Goal: Task Accomplishment & Management: Manage account settings

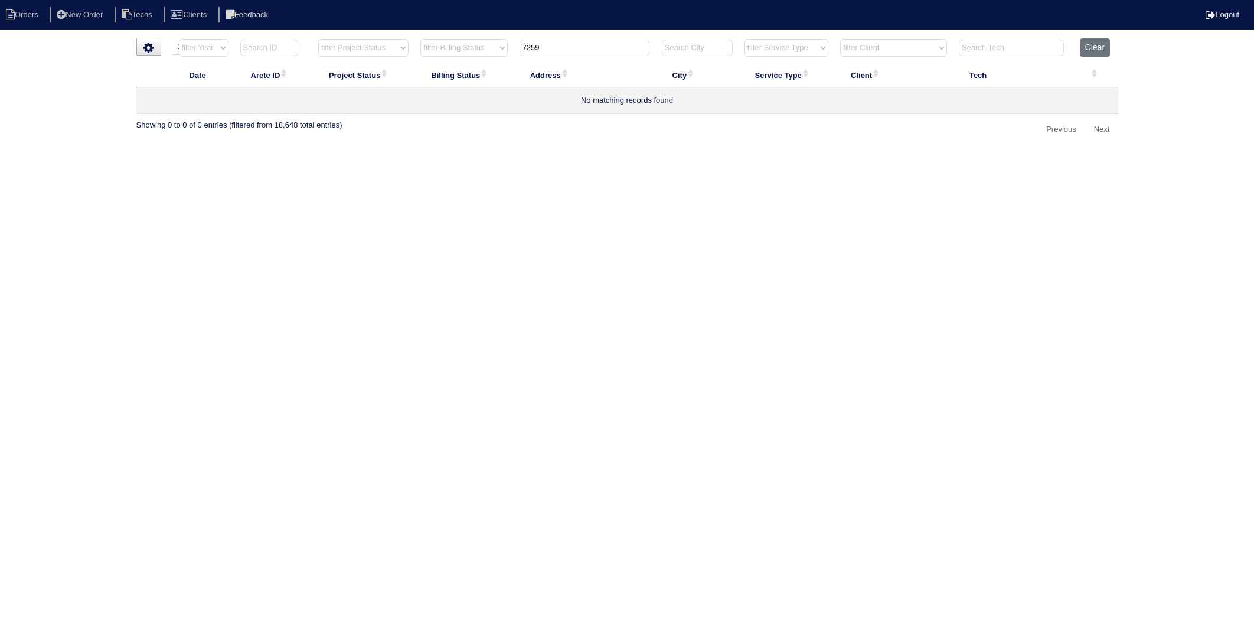
select select "15"
select select "need to invoice"
drag, startPoint x: 558, startPoint y: 51, endPoint x: 458, endPoint y: 61, distance: 100.9
click at [458, 61] on tr "filter Year -- Any Year -- 2025 2024 2023 2022 2021 2020 2019 filter Project St…" at bounding box center [627, 50] width 982 height 24
type input "6561"
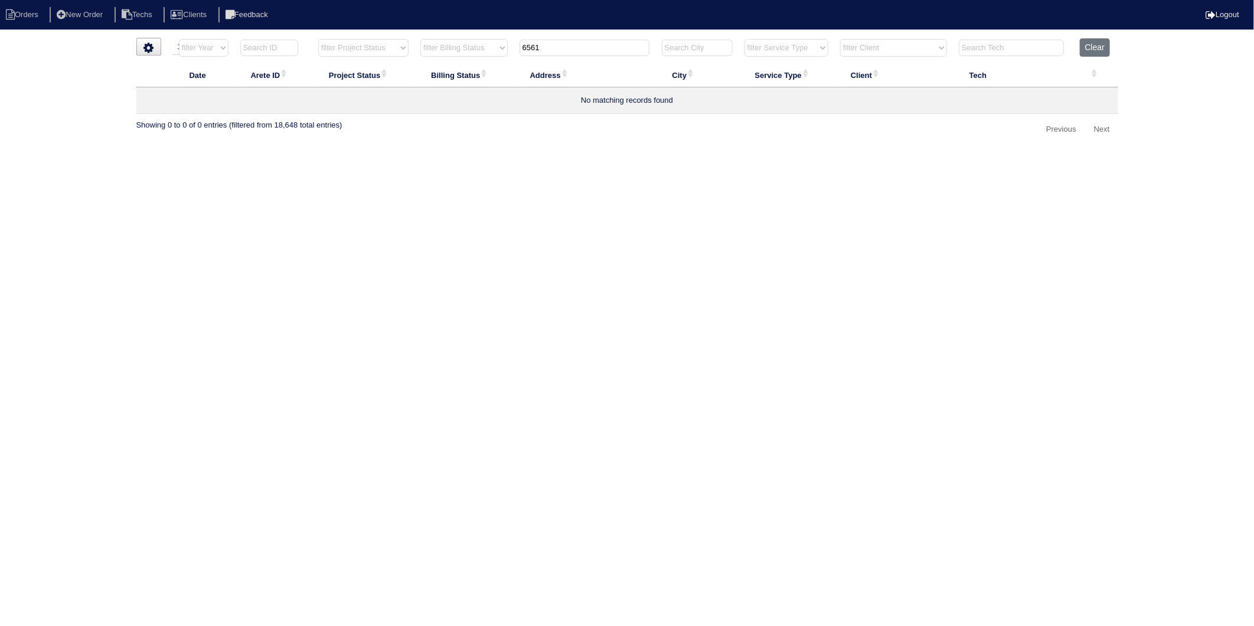
select select "need to invoice"
type input "6561"
click at [1096, 54] on button "Clear" at bounding box center [1095, 47] width 30 height 18
select select
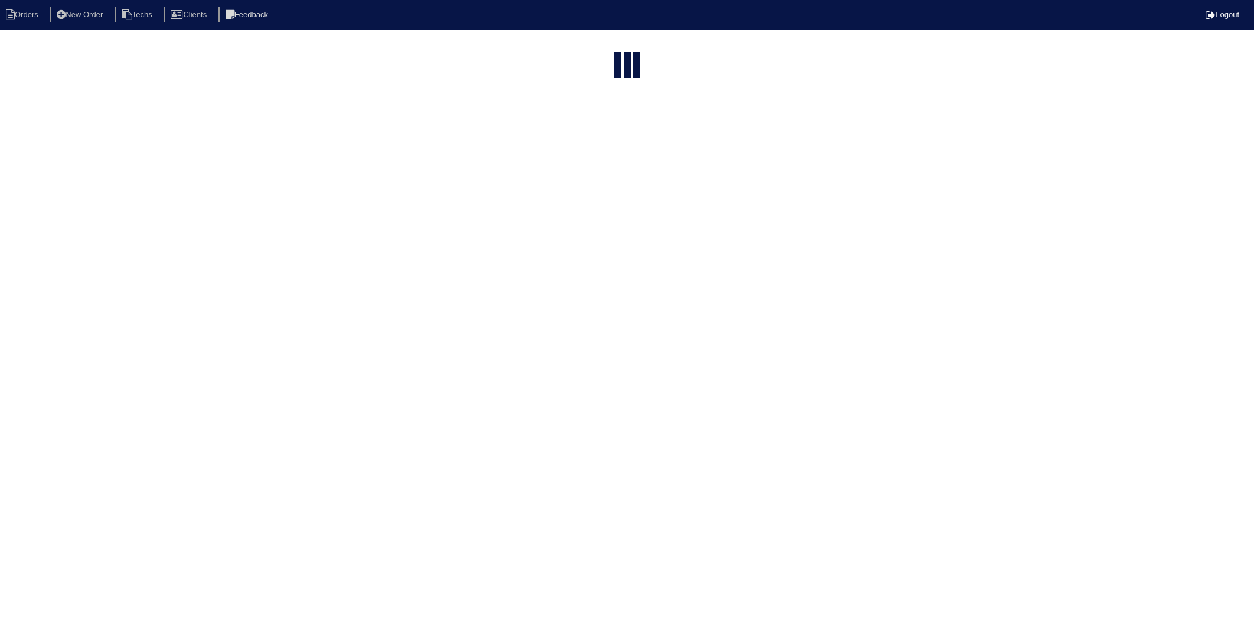
select select "15"
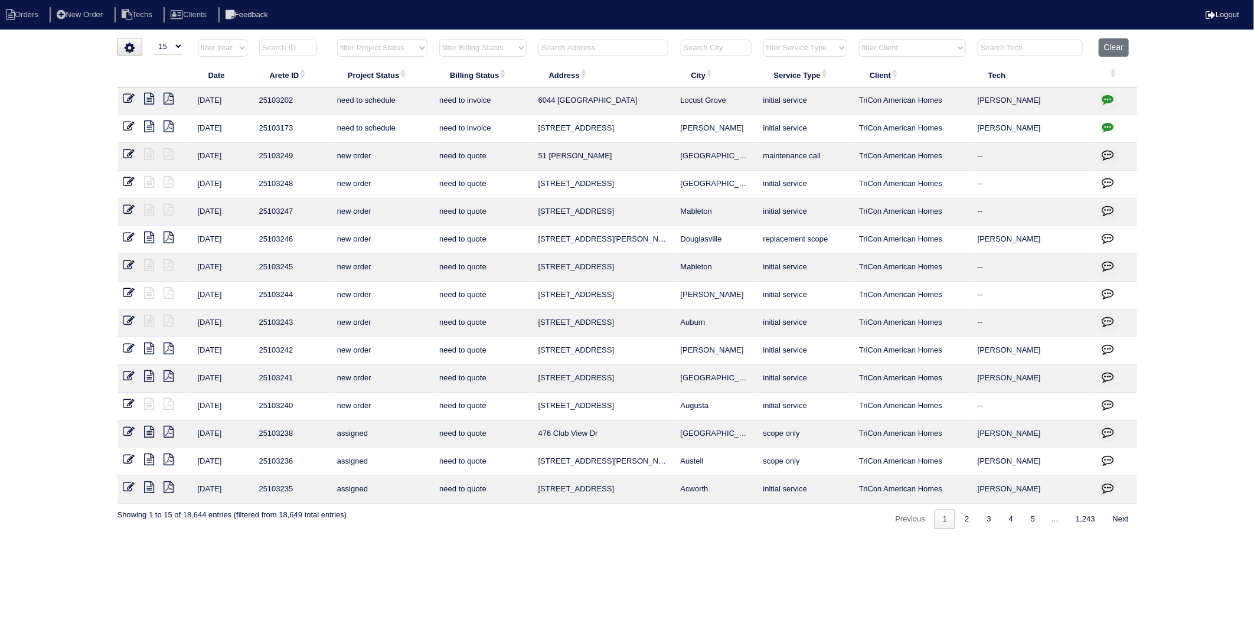
click at [559, 48] on input "text" at bounding box center [603, 48] width 130 height 17
type input "6561"
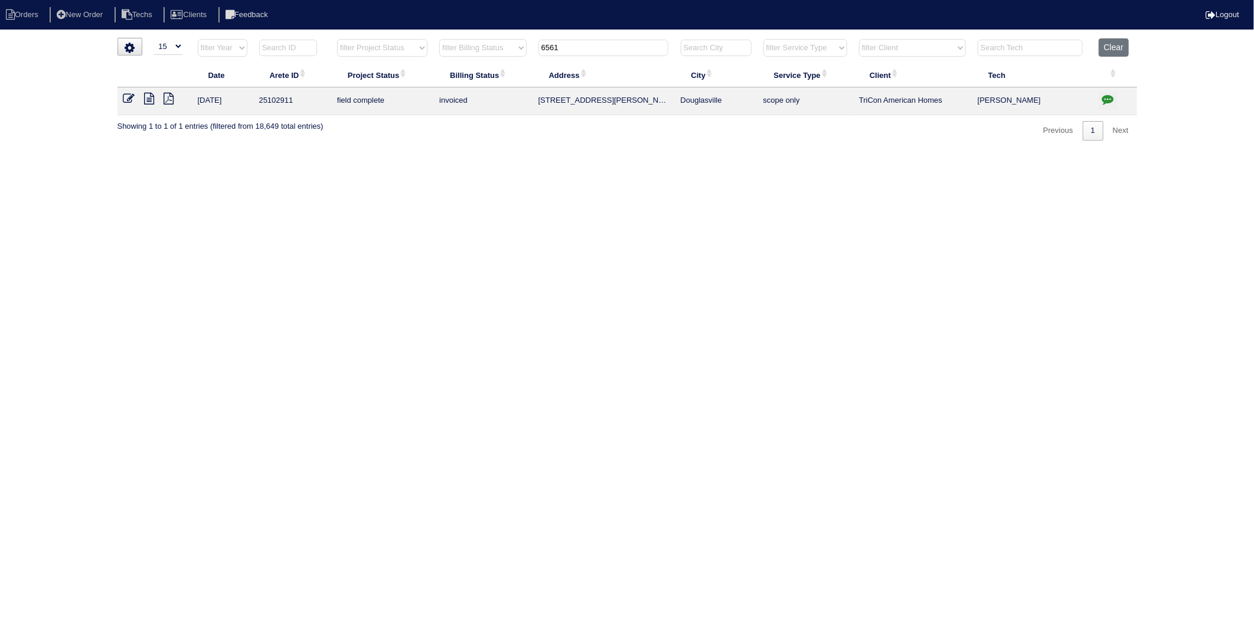
click at [152, 101] on icon at bounding box center [150, 99] width 10 height 12
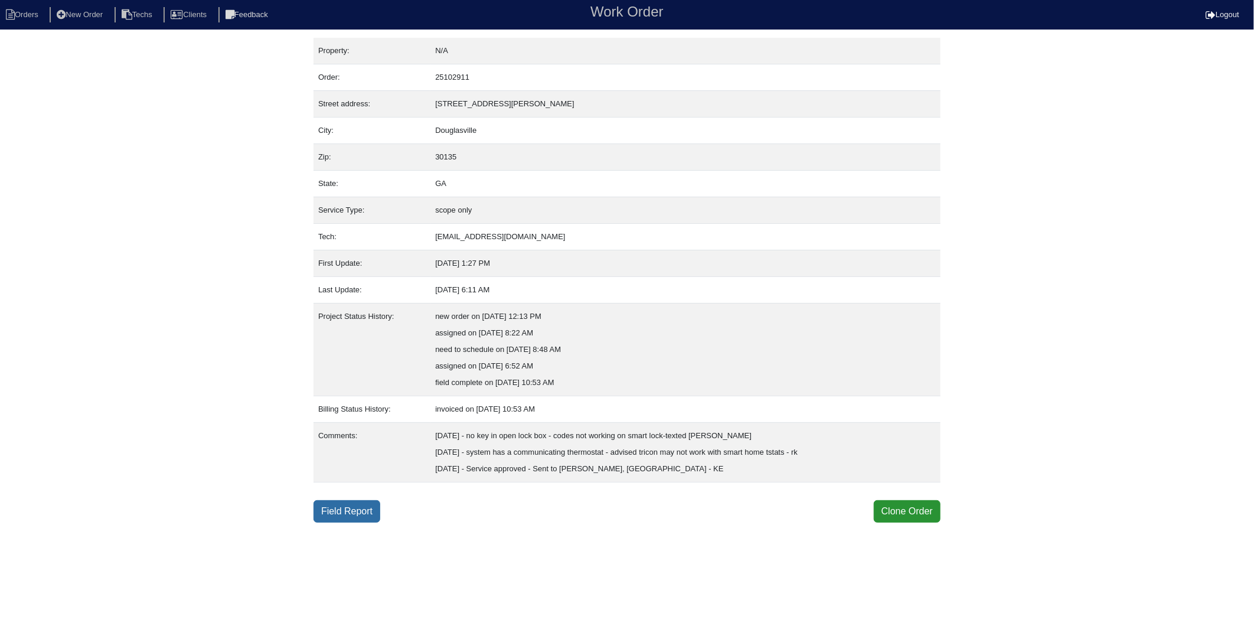
click at [342, 515] on link "Field Report" at bounding box center [346, 511] width 67 height 22
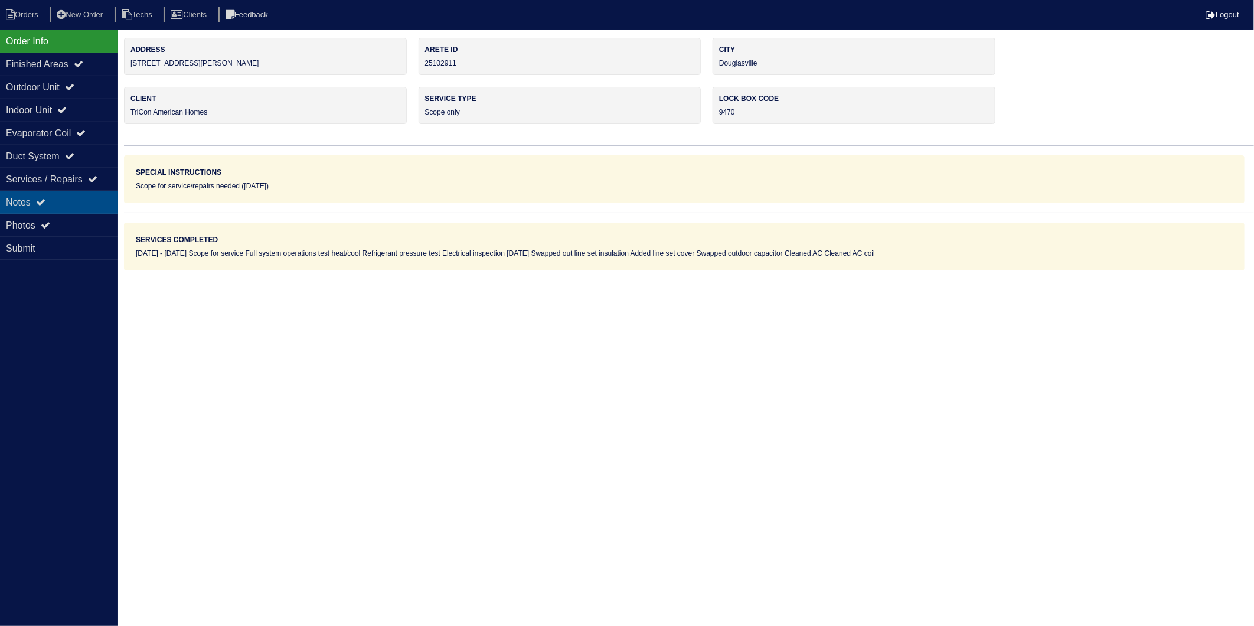
click at [27, 196] on div "Notes" at bounding box center [59, 202] width 118 height 23
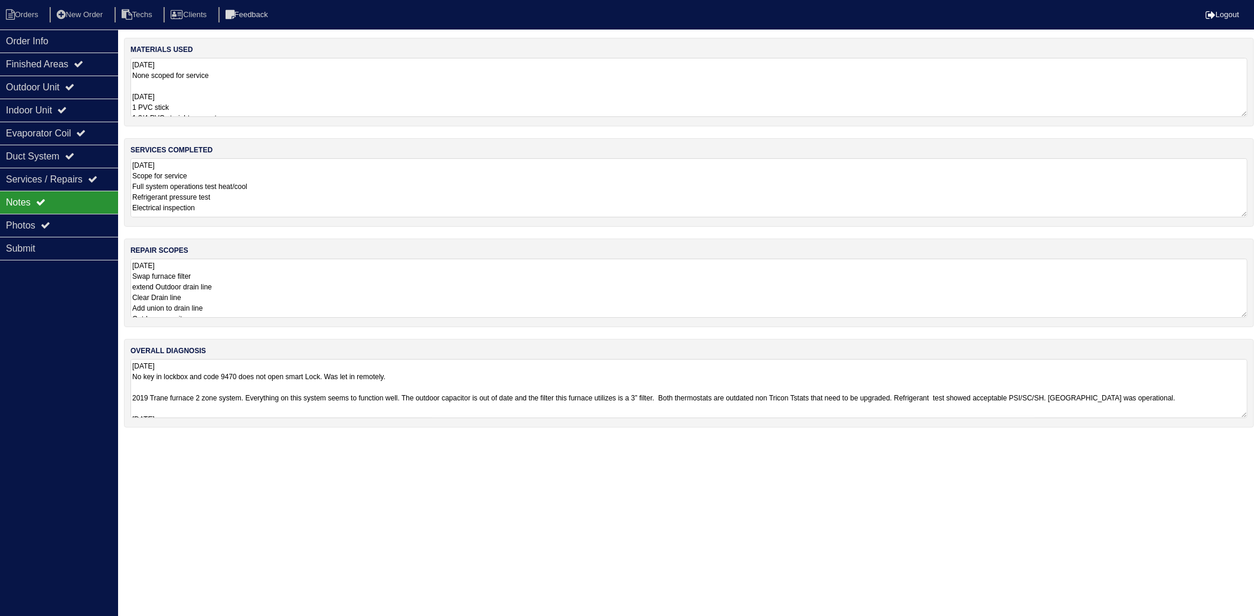
click at [251, 83] on textarea "08/08/2025 None scoped for service 8.21.25 1 PVC stick 1 3/4 PVC straight conne…" at bounding box center [688, 87] width 1117 height 59
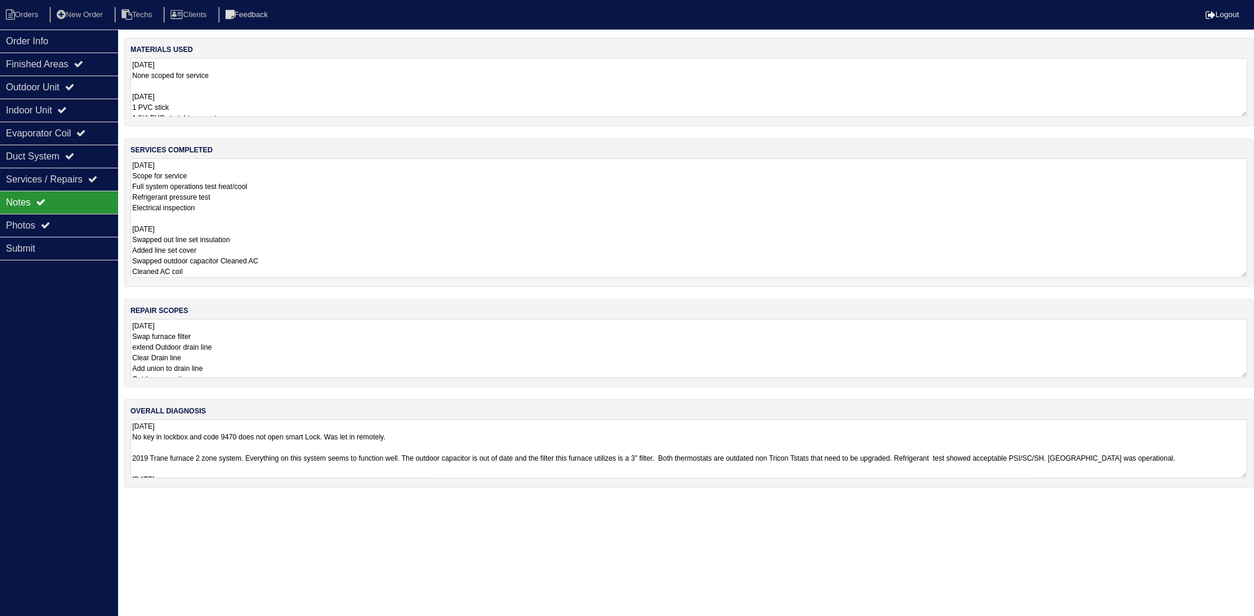
click at [287, 249] on textarea "08/08/2025 Scope for service Full system operations test heat/cool Refrigerant …" at bounding box center [688, 217] width 1117 height 119
click at [293, 345] on textarea "08/08/2025 Swap furnace filter extend Outdoor drain line Clear Drain line Add u…" at bounding box center [688, 348] width 1117 height 59
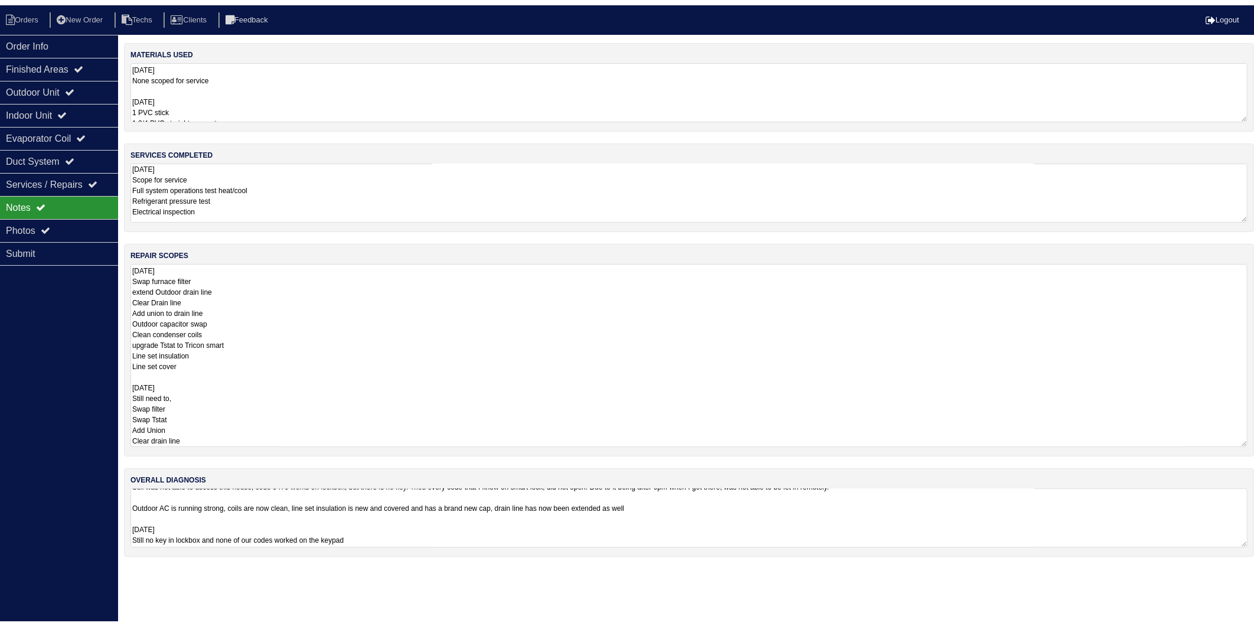
scroll to position [27, 0]
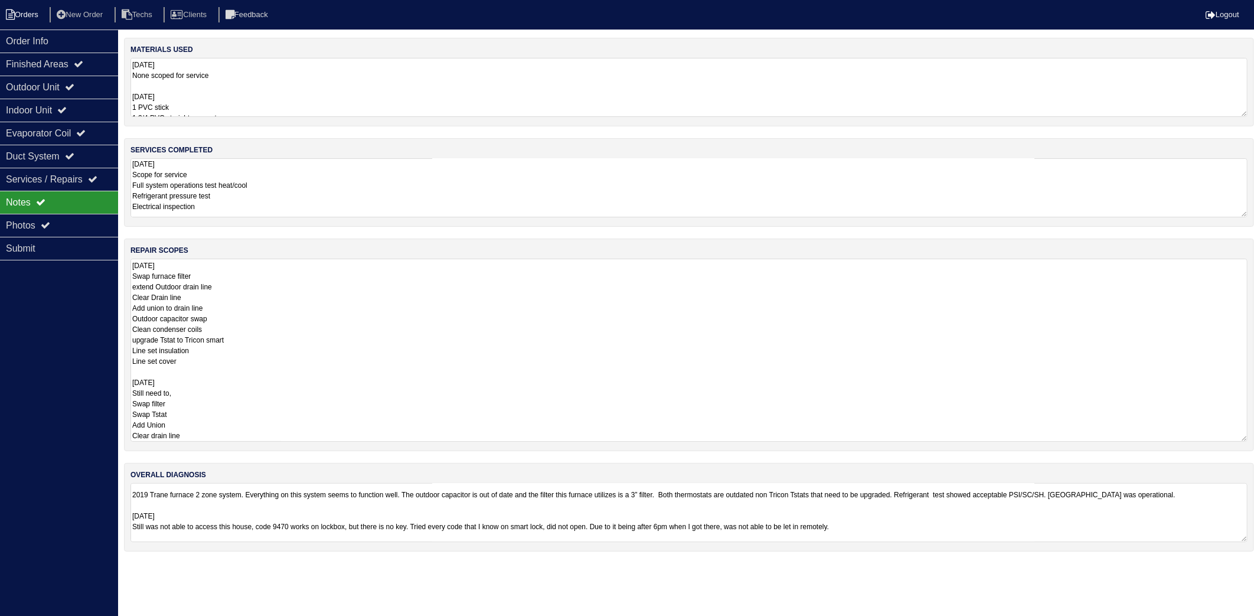
click at [30, 17] on li "Orders" at bounding box center [24, 15] width 48 height 16
select select "15"
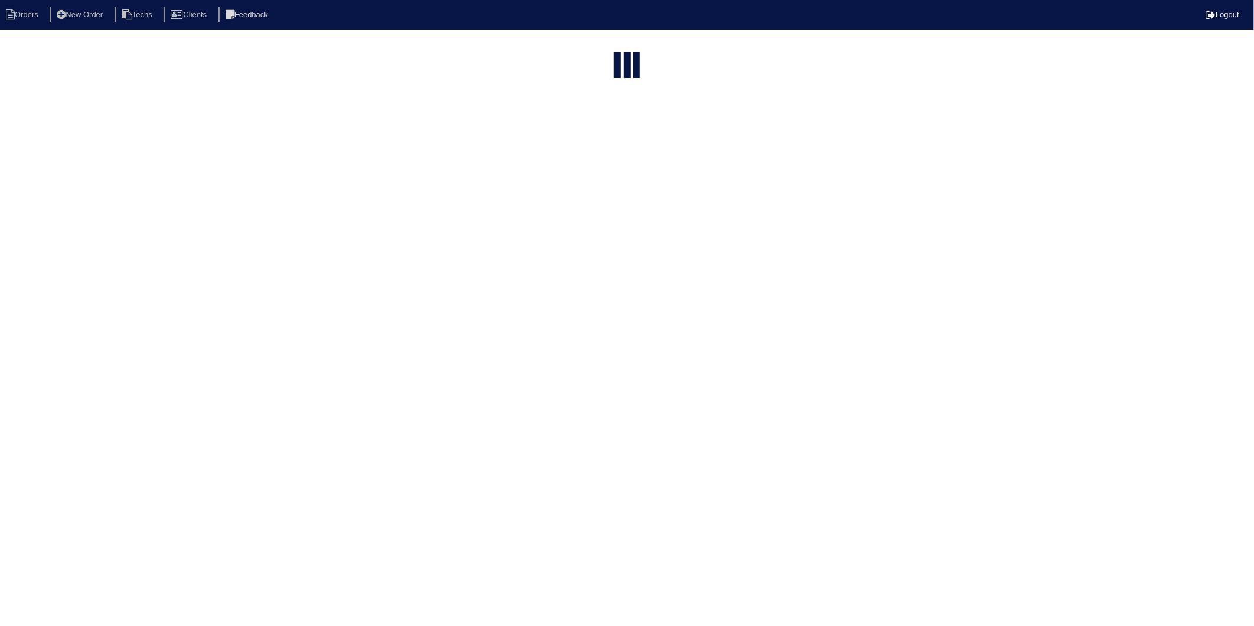
type input "6561"
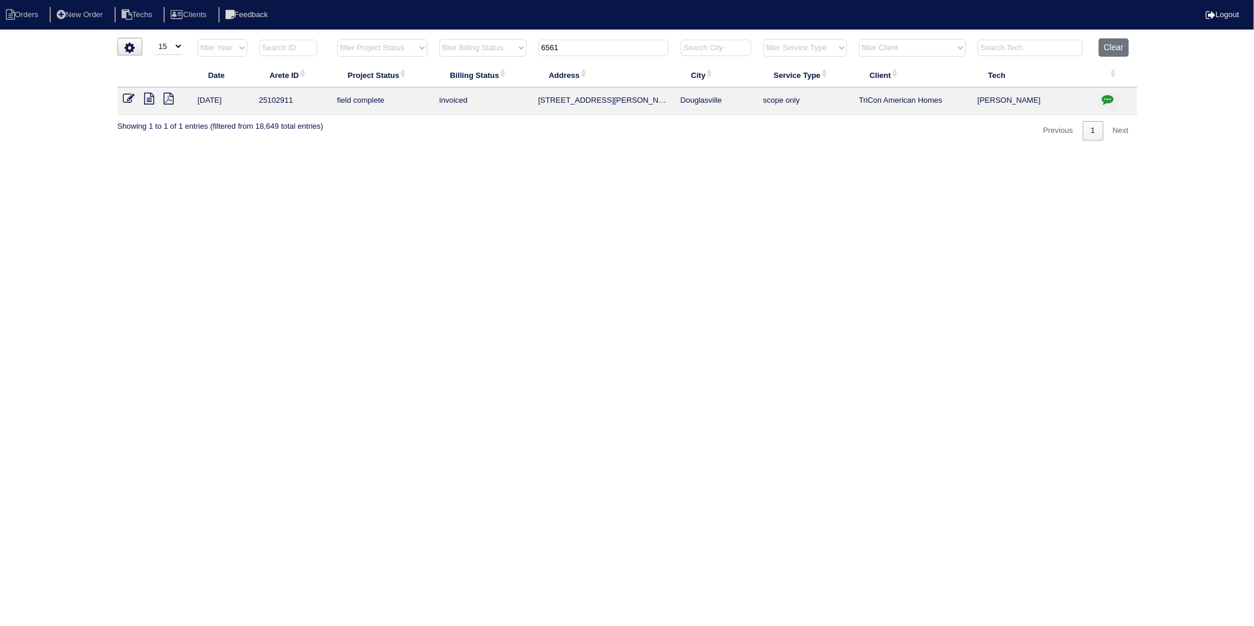
click at [1108, 101] on icon "button" at bounding box center [1108, 99] width 12 height 12
type textarea "8/8/25 - no key in open lock box - codes not working on smart lock-texted Dan -…"
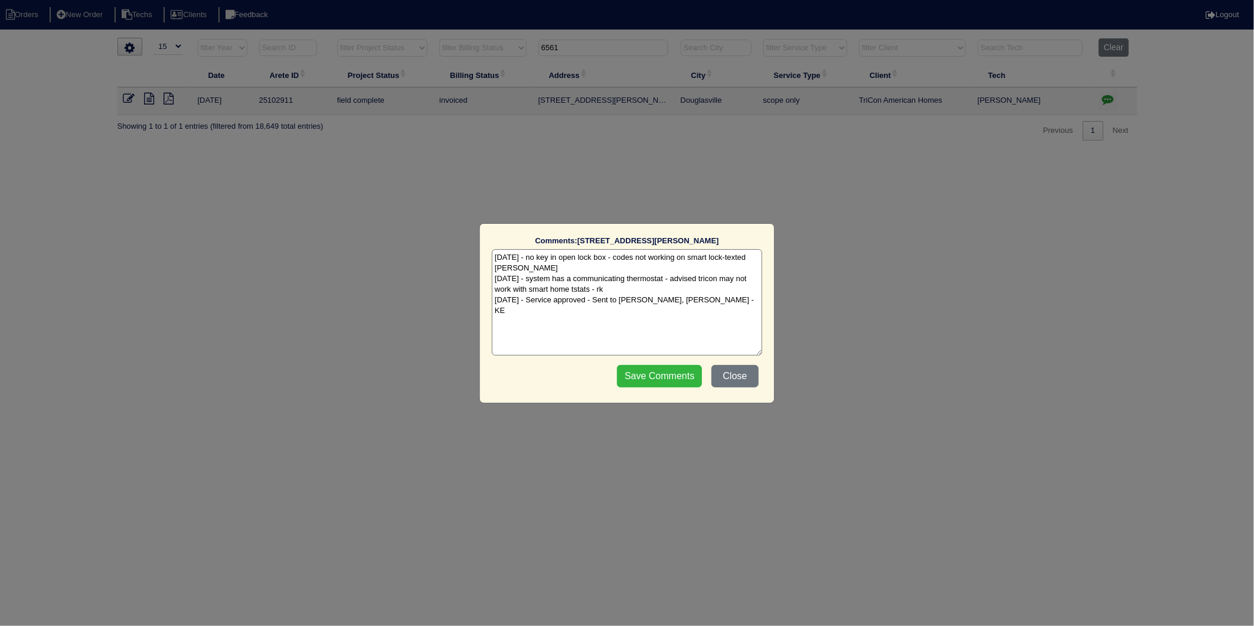
click at [655, 377] on input "Save Comments" at bounding box center [659, 376] width 85 height 22
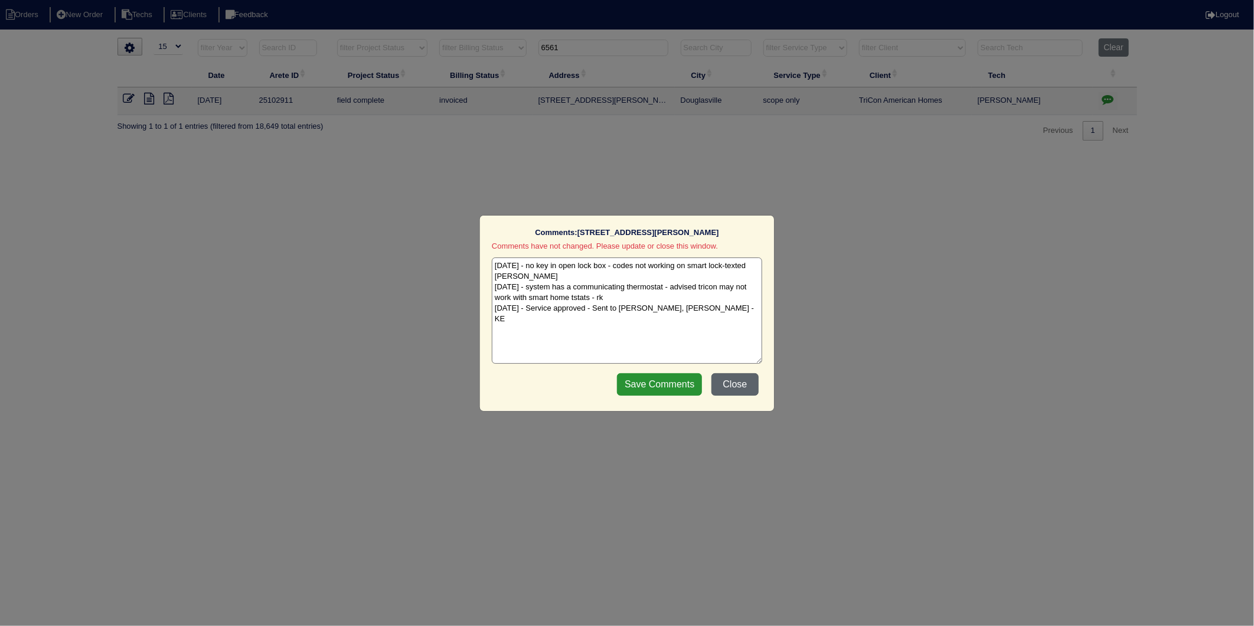
click at [740, 378] on button "Close" at bounding box center [734, 384] width 47 height 22
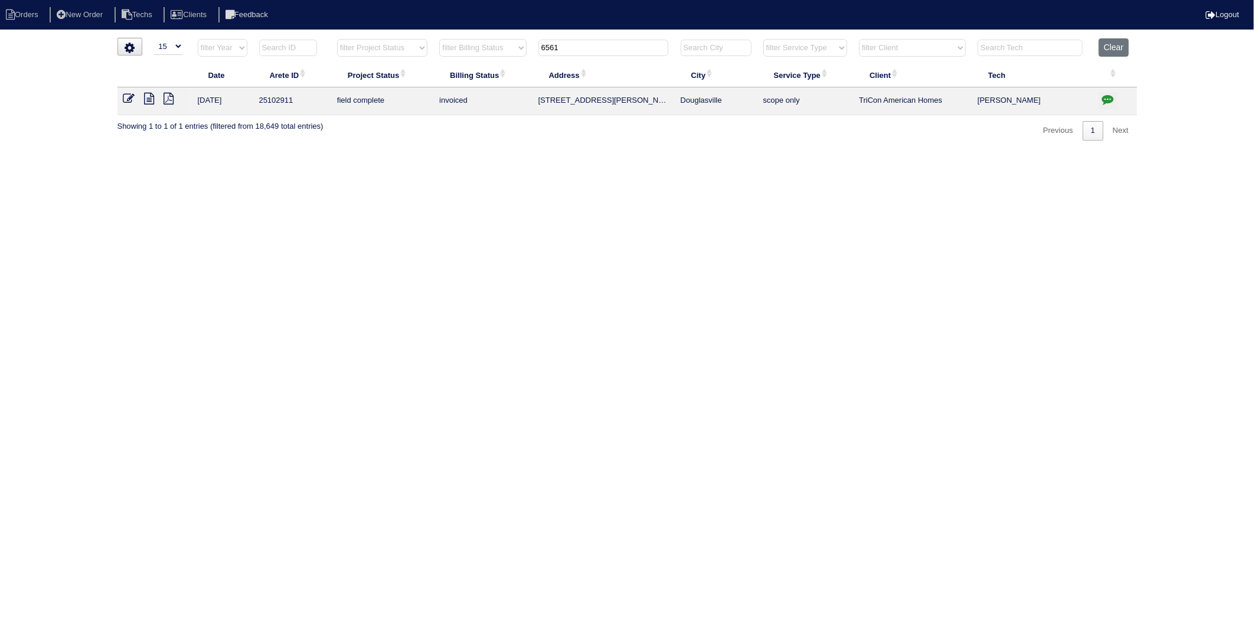
click at [146, 100] on icon at bounding box center [150, 99] width 10 height 12
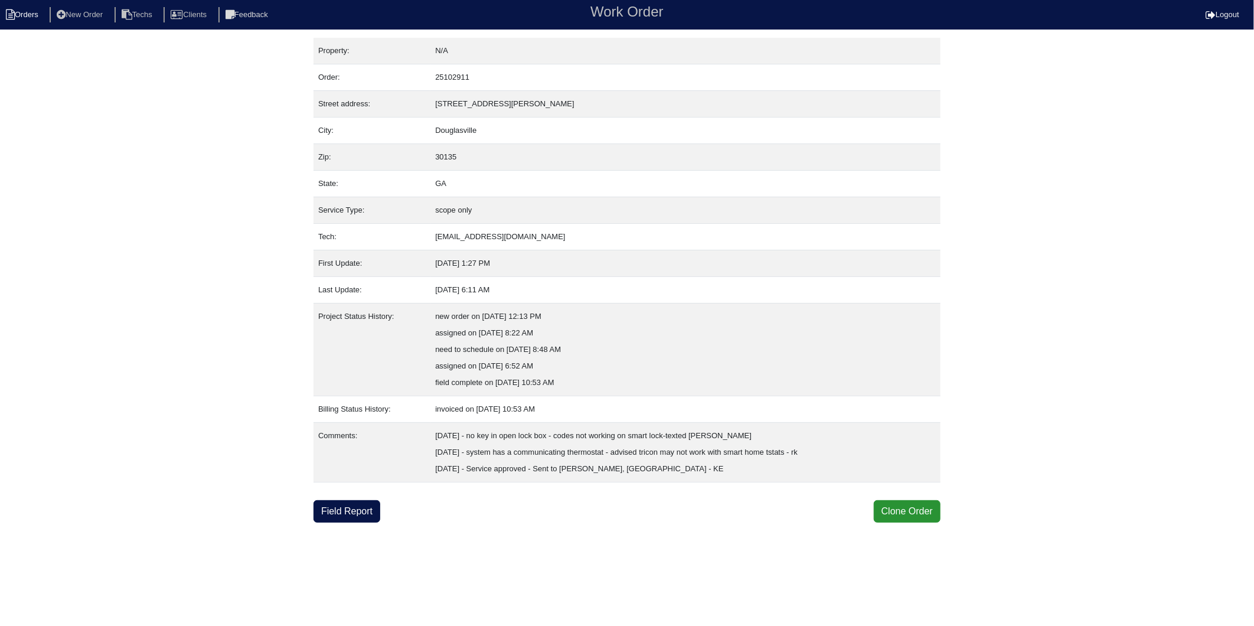
click at [24, 12] on li "Orders" at bounding box center [24, 15] width 48 height 16
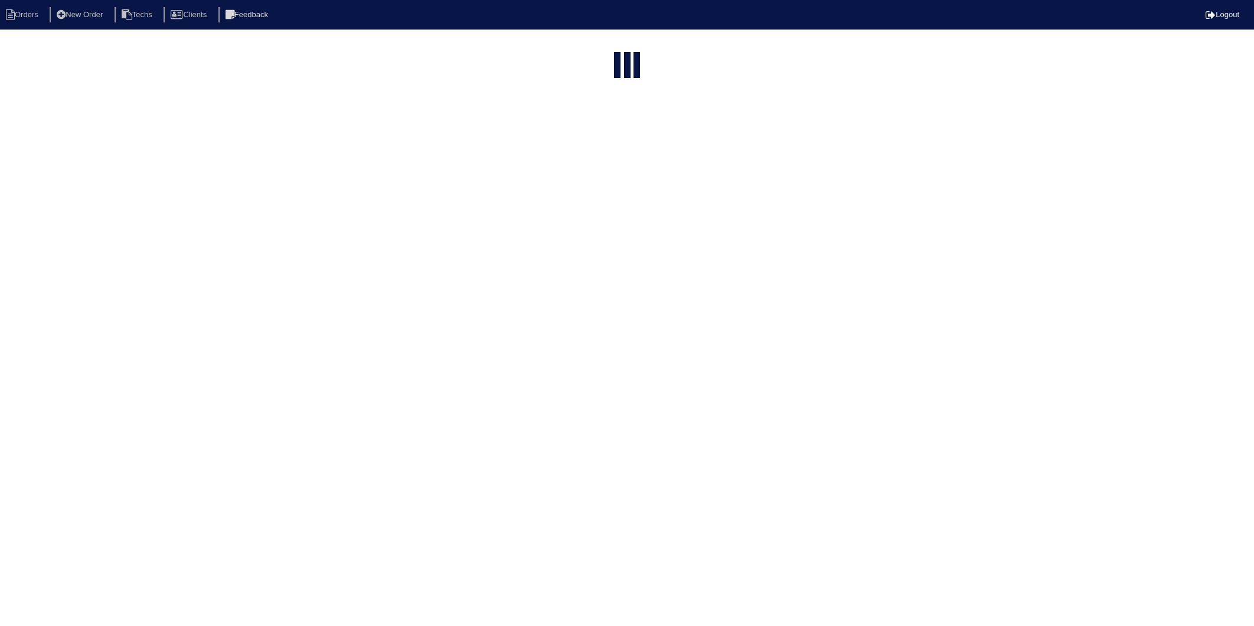
select select "15"
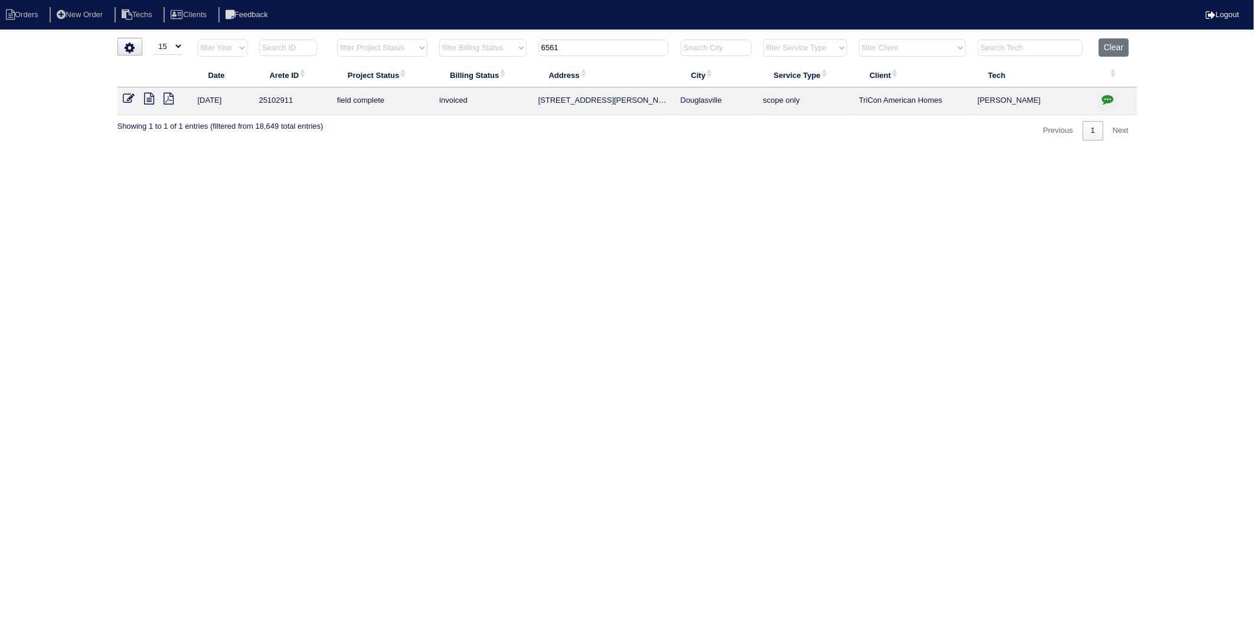
drag, startPoint x: 873, startPoint y: 170, endPoint x: 866, endPoint y: 155, distance: 16.7
click at [871, 152] on html "Orders New Order Techs Clients Feedback Logout Orders New Order Users Clients M…" at bounding box center [627, 76] width 1254 height 152
click at [1110, 50] on button "Clear" at bounding box center [1114, 47] width 30 height 18
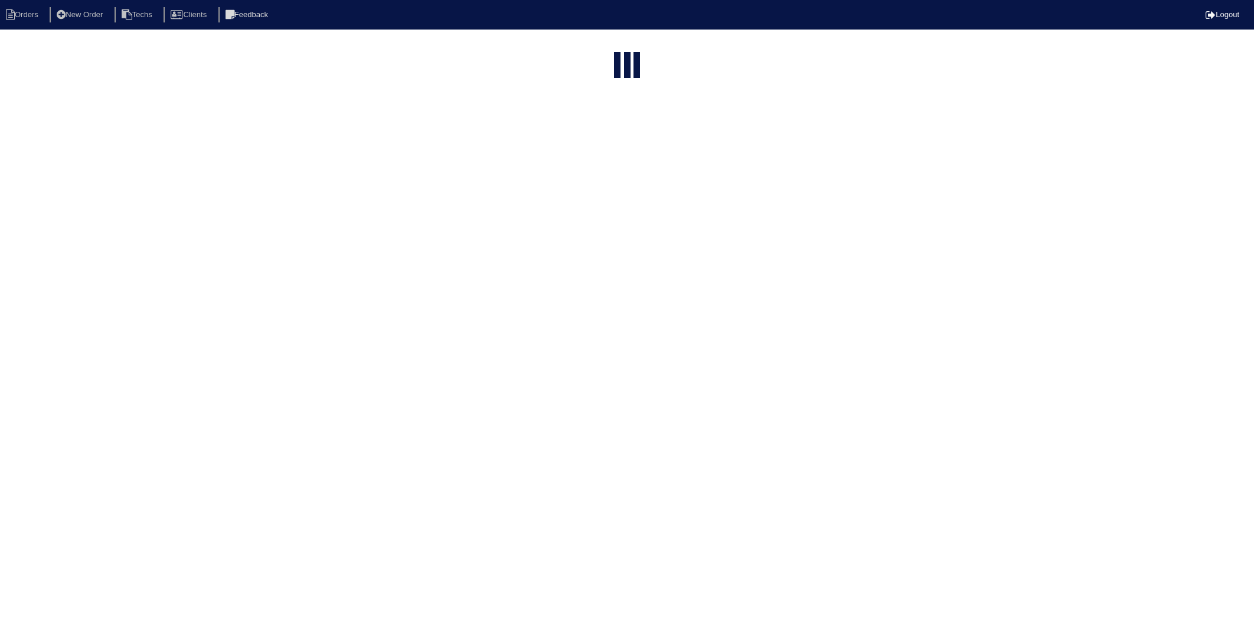
select select "15"
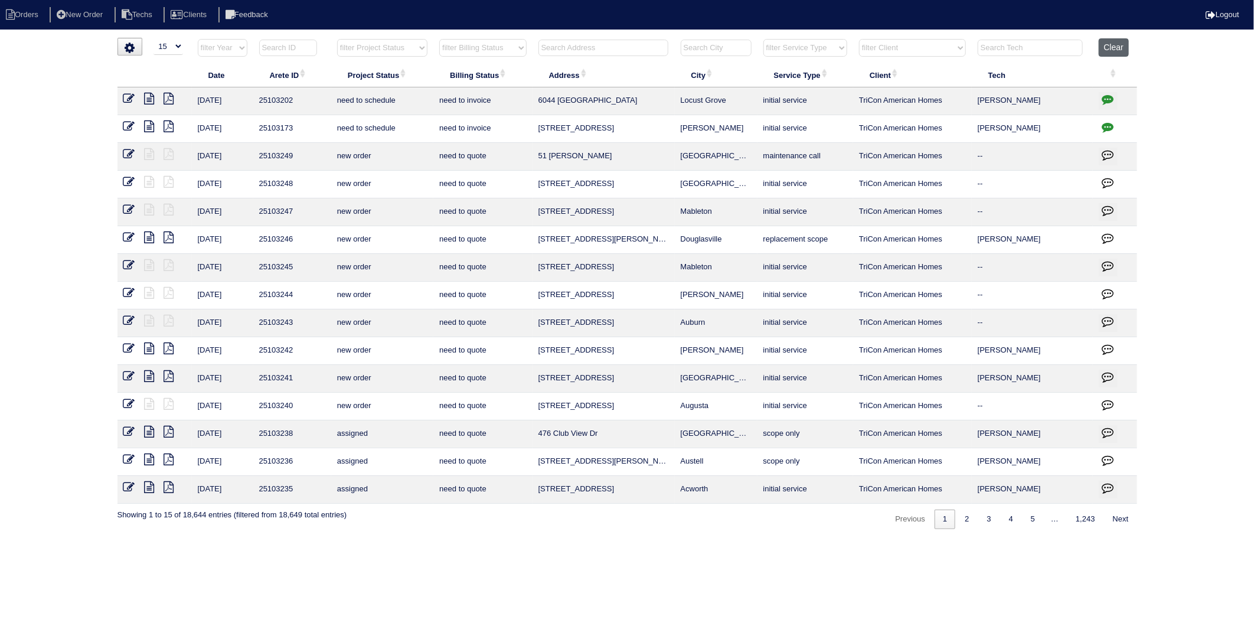
click at [1121, 43] on button "Clear" at bounding box center [1114, 47] width 30 height 18
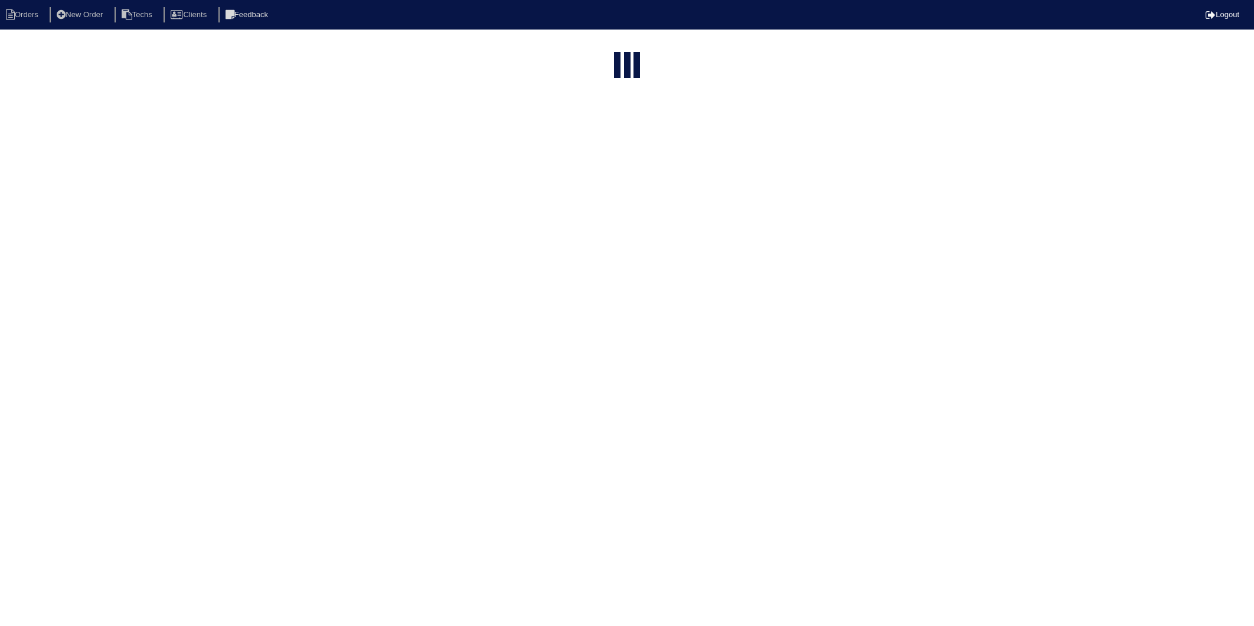
select select "15"
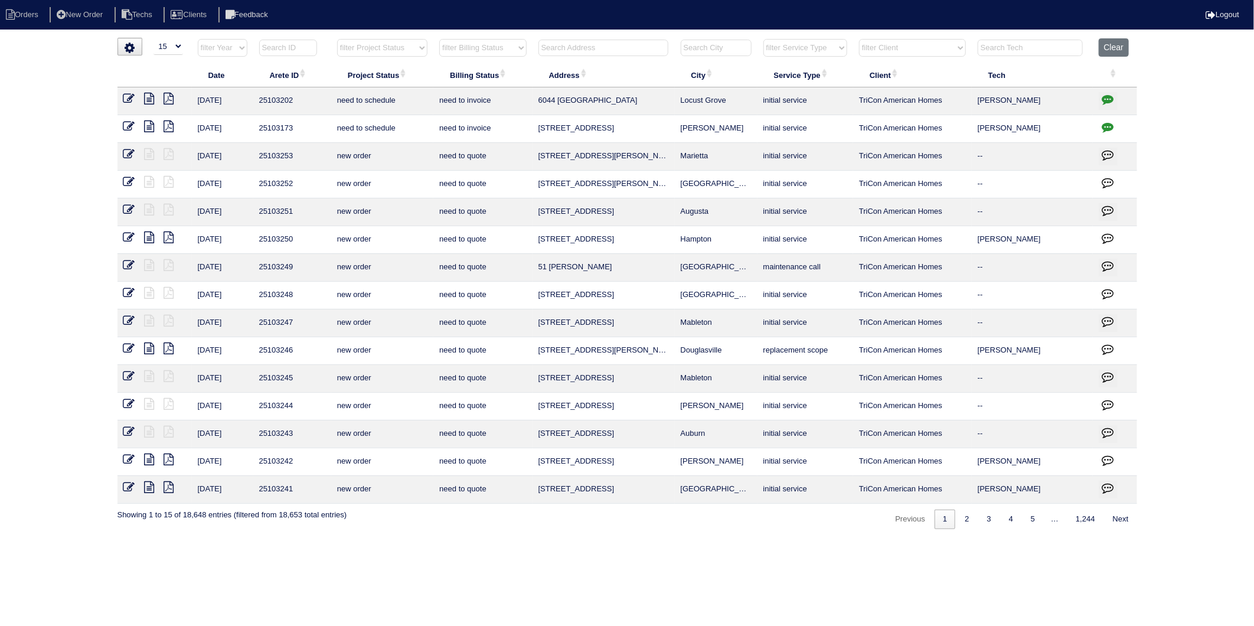
click at [565, 47] on input "text" at bounding box center [603, 48] width 130 height 17
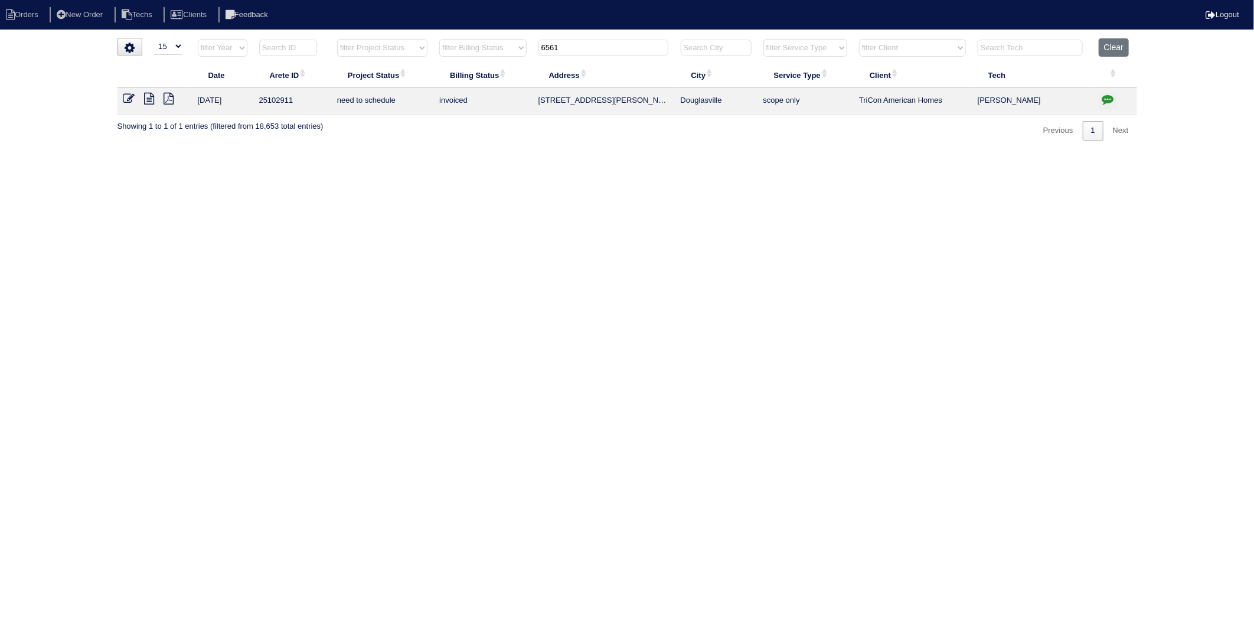
type input "6561"
click at [148, 102] on icon at bounding box center [150, 99] width 10 height 12
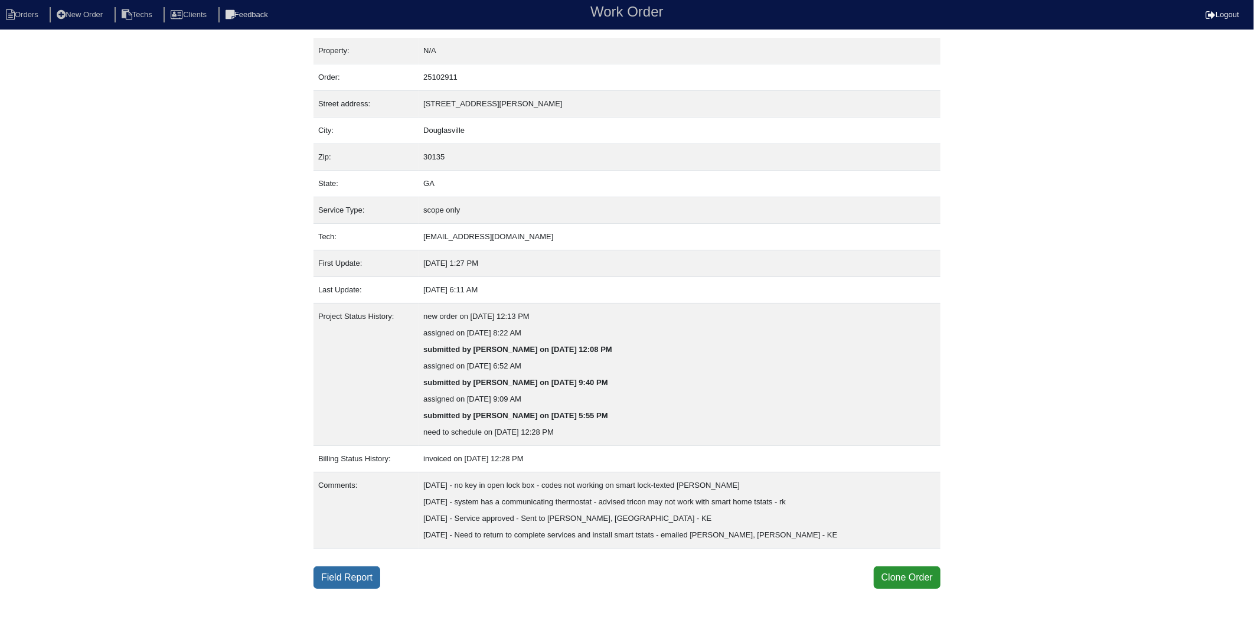
click at [357, 571] on link "Field Report" at bounding box center [346, 577] width 67 height 22
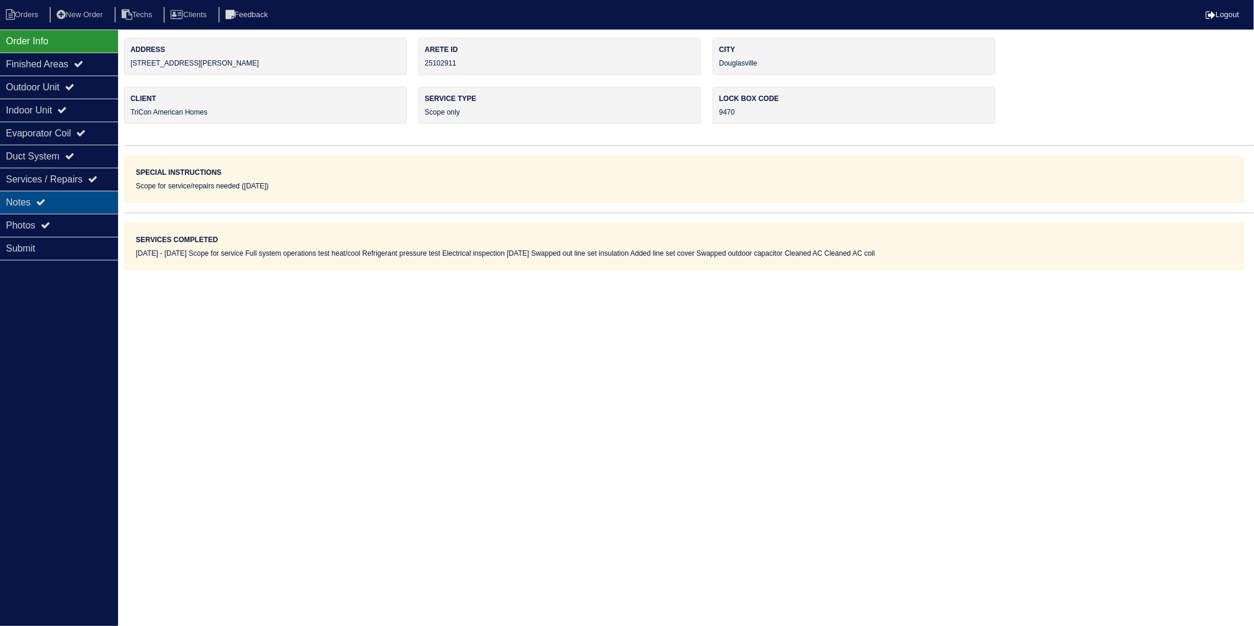
click at [43, 201] on icon at bounding box center [40, 201] width 9 height 9
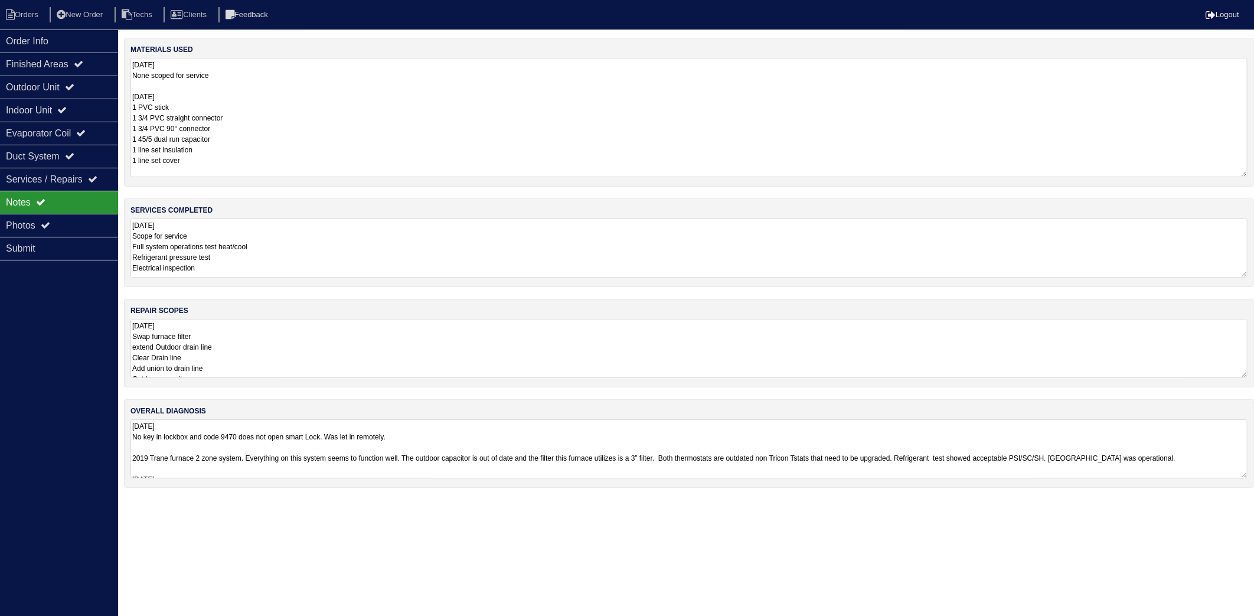
click at [233, 86] on textarea "[DATE] None scoped for service [DATE] 1 PVC stick 1 3/4 PVC straight connector …" at bounding box center [688, 117] width 1117 height 119
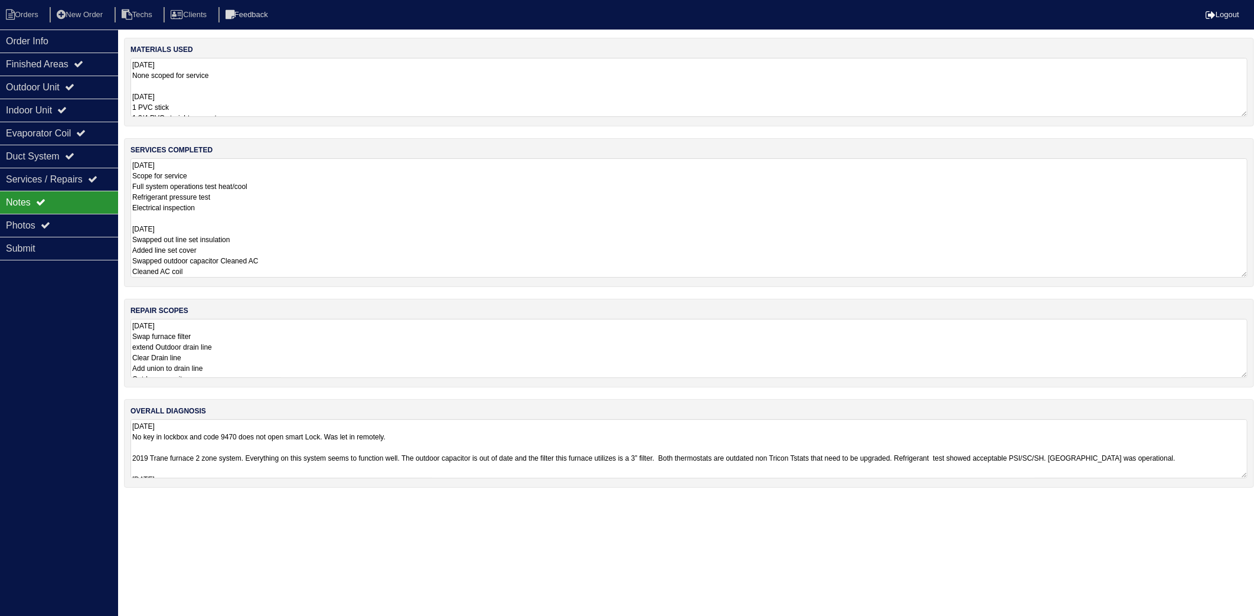
click at [275, 241] on textarea "[DATE] Scope for service Full system operations test heat/cool Refrigerant pres…" at bounding box center [688, 217] width 1117 height 119
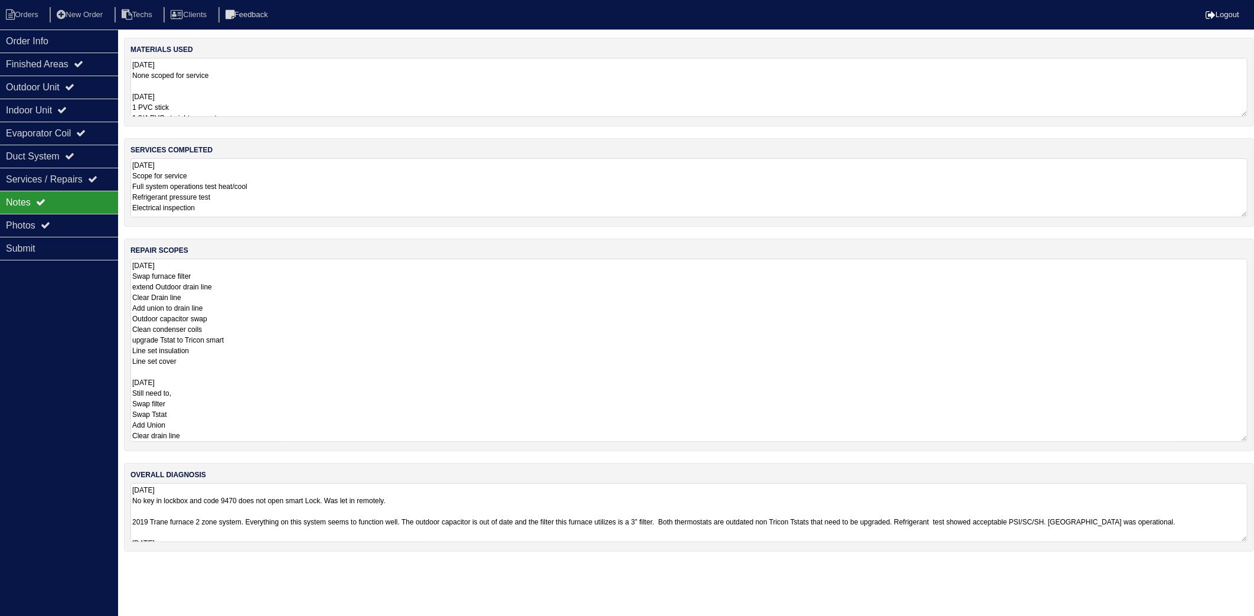
click at [244, 356] on textarea "[DATE] Swap furnace filter extend Outdoor drain line Clear Drain line Add union…" at bounding box center [688, 350] width 1117 height 183
click at [16, 19] on li "Orders" at bounding box center [24, 15] width 48 height 16
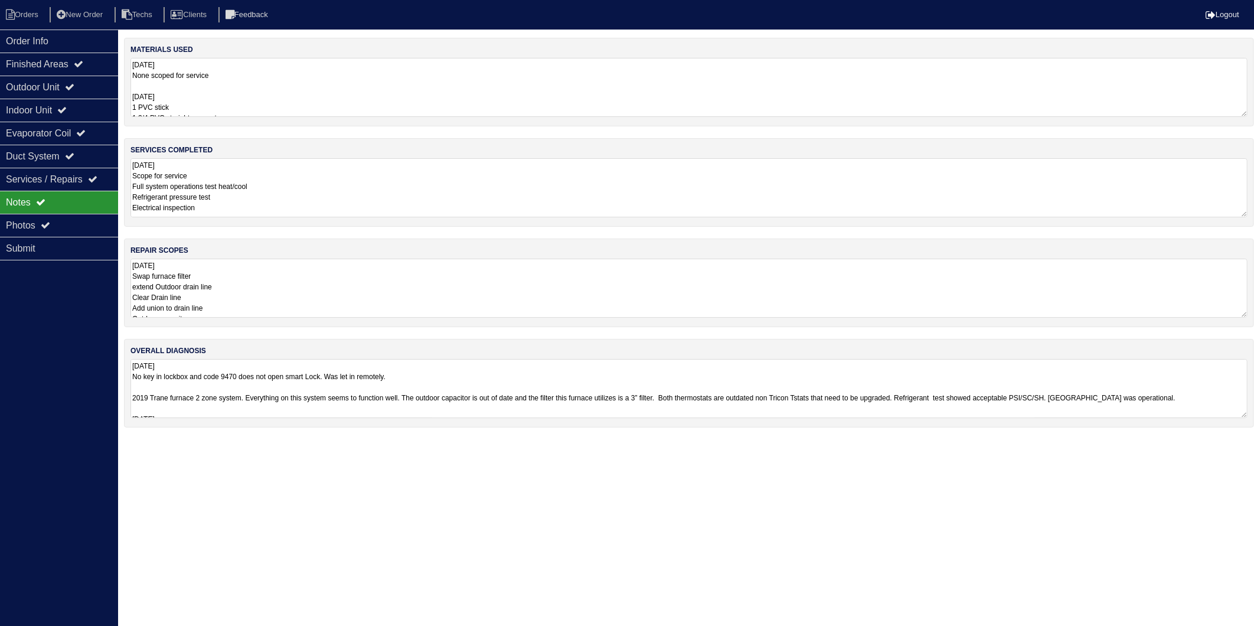
select select "15"
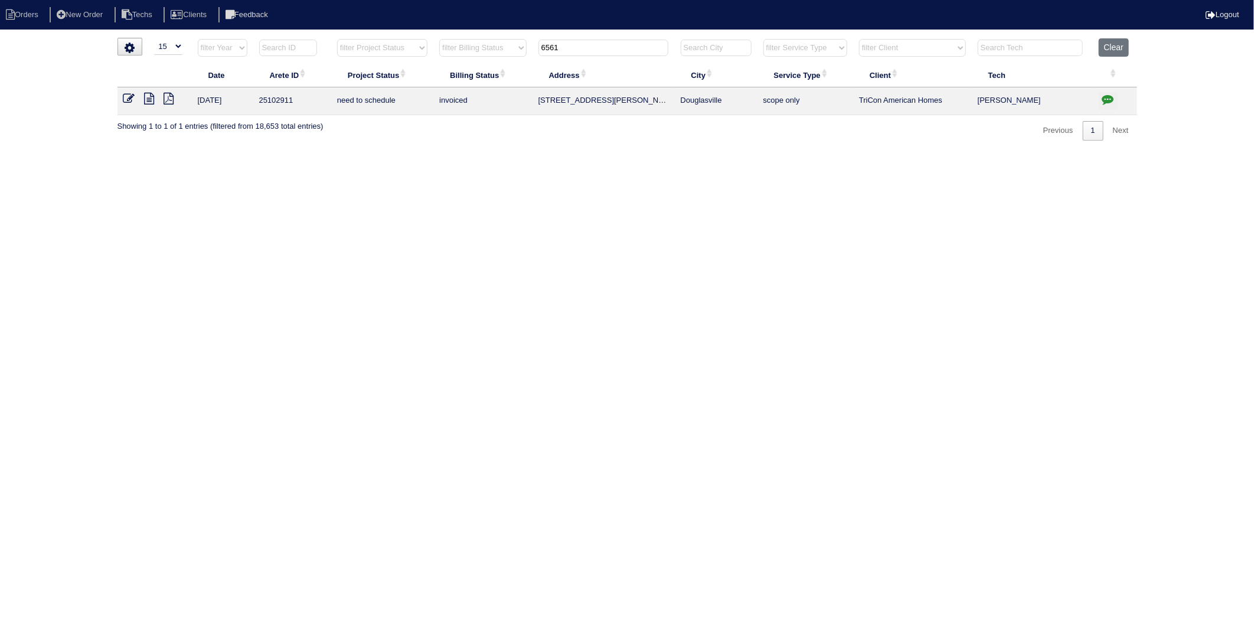
drag, startPoint x: 420, startPoint y: 246, endPoint x: 443, endPoint y: 145, distance: 104.3
click at [420, 152] on html "Orders New Order Techs Clients Feedback Logout Orders New Order Users Clients M…" at bounding box center [627, 76] width 1254 height 152
click at [375, 50] on select "filter Project Status -- Any Project Status -- new order assigned in progress f…" at bounding box center [382, 48] width 90 height 18
click at [233, 43] on select "filter Year -- Any Year -- 2025 2024 2023 2022 2021 2020 2019" at bounding box center [223, 48] width 50 height 18
click at [279, 51] on input "text" at bounding box center [288, 48] width 58 height 17
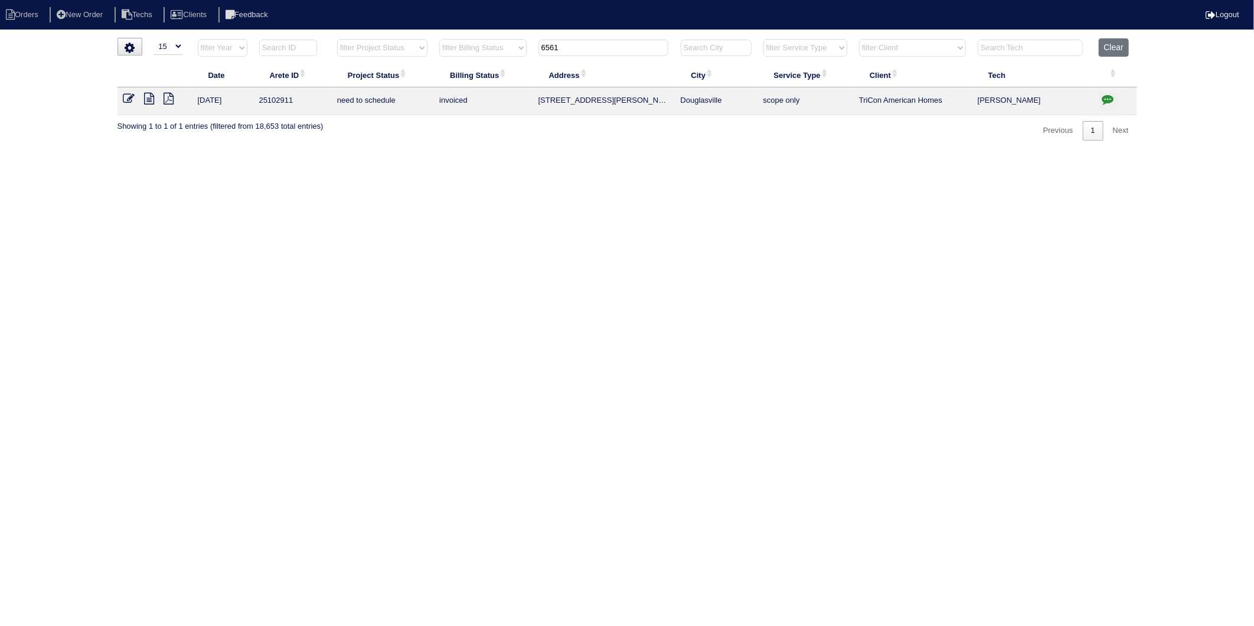
drag, startPoint x: 571, startPoint y: 48, endPoint x: 516, endPoint y: 51, distance: 55.0
click at [517, 51] on tr "filter Year -- Any Year -- 2025 2024 2023 2022 2021 2020 2019 filter Project St…" at bounding box center [627, 50] width 1020 height 24
type input "2937"
click at [151, 99] on icon at bounding box center [150, 99] width 10 height 12
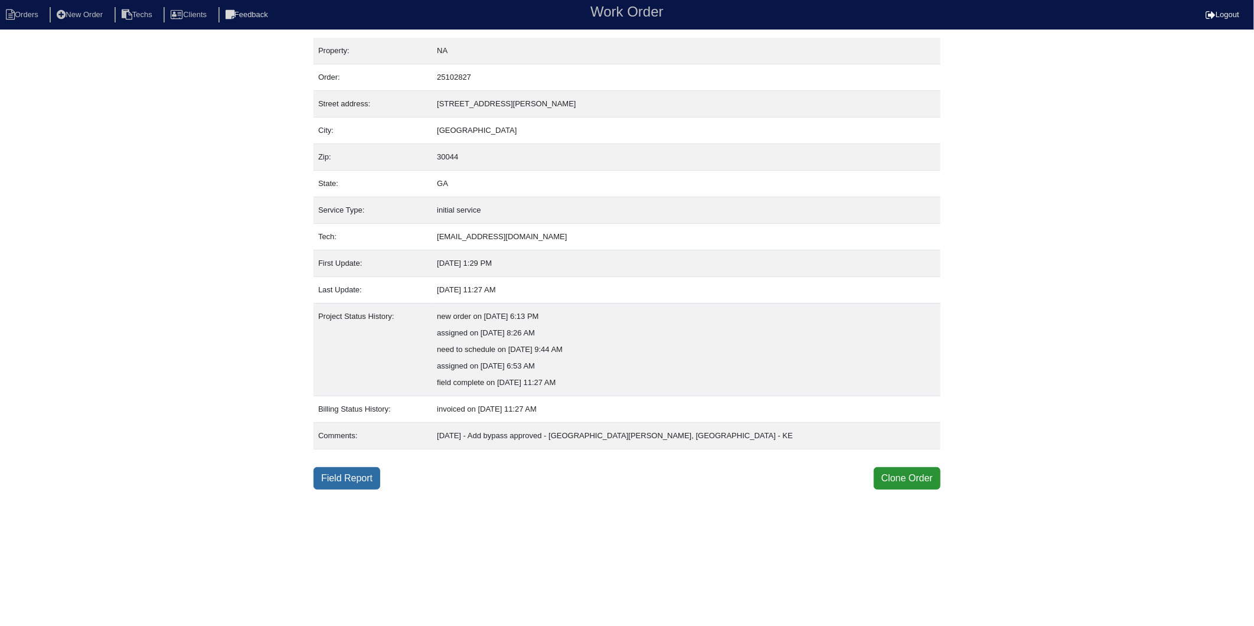
click at [347, 479] on link "Field Report" at bounding box center [346, 478] width 67 height 22
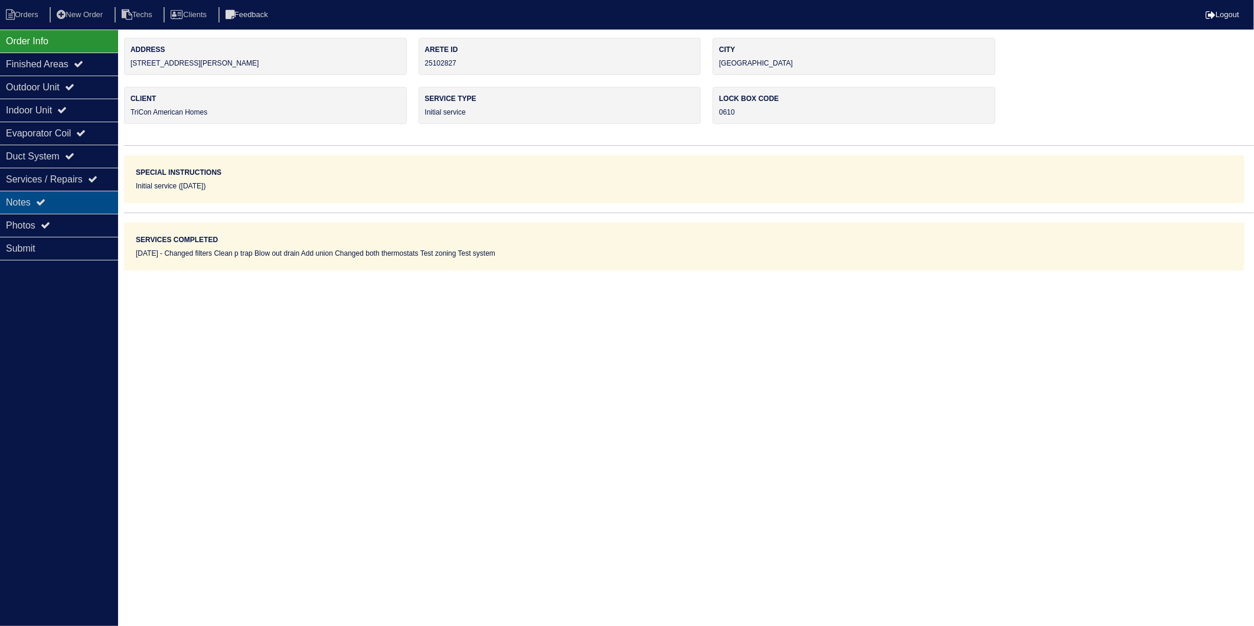
click at [31, 202] on div "Notes" at bounding box center [59, 202] width 118 height 23
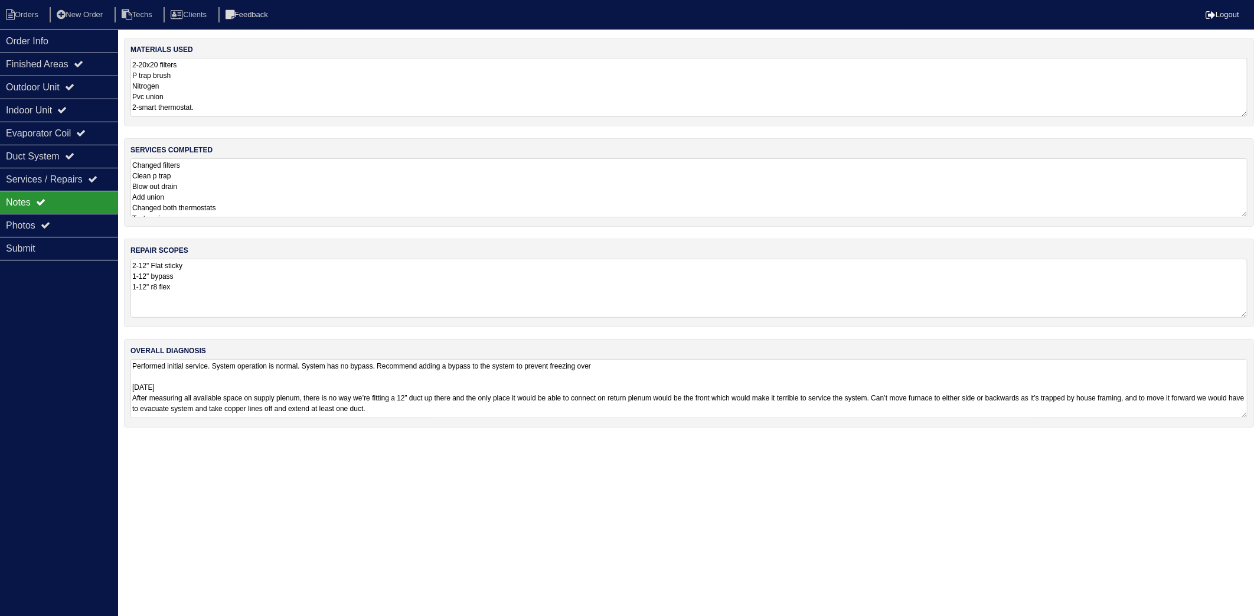
click at [257, 81] on textarea "2-20x20 filters P trap brush Nitrogen Pvc union 2-smart thermostat." at bounding box center [688, 87] width 1117 height 59
click at [260, 83] on textarea "2-20x20 filters P trap brush Nitrogen Pvc union 2-smart thermostat." at bounding box center [688, 87] width 1117 height 58
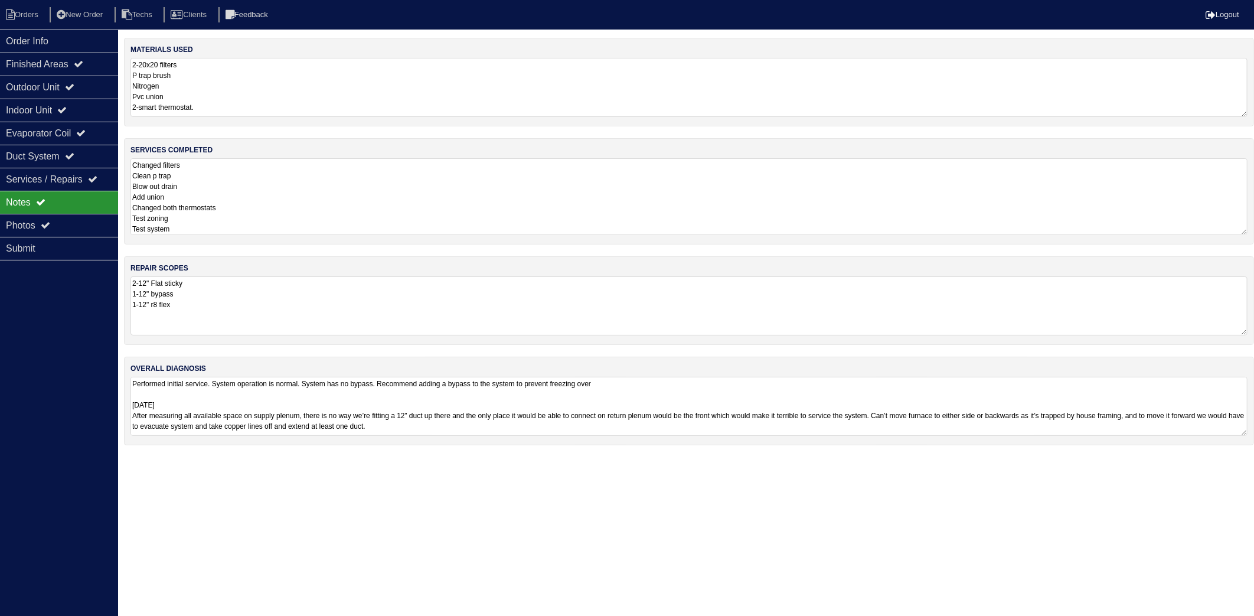
click at [240, 182] on textarea "Changed filters Clean p trap Blow out drain Add union Changed both thermostats …" at bounding box center [688, 196] width 1117 height 77
click at [224, 297] on textarea "2-12" Flat sticky 1-12" bypass 1-12" r8 flex" at bounding box center [688, 305] width 1117 height 59
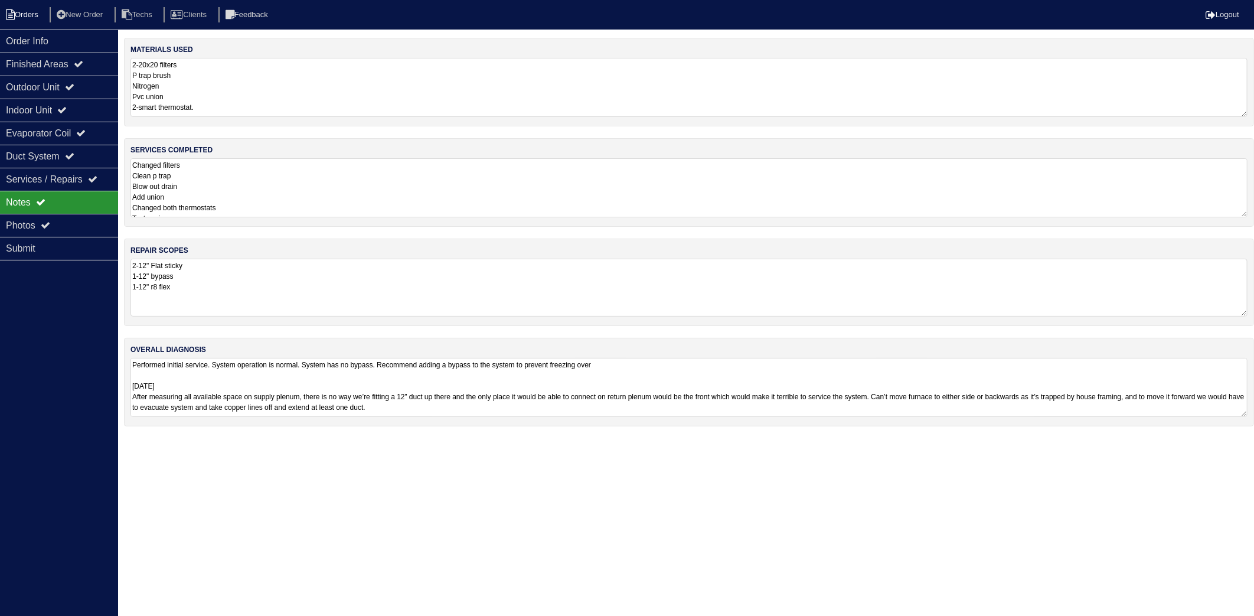
click at [28, 10] on li "Orders" at bounding box center [24, 15] width 48 height 16
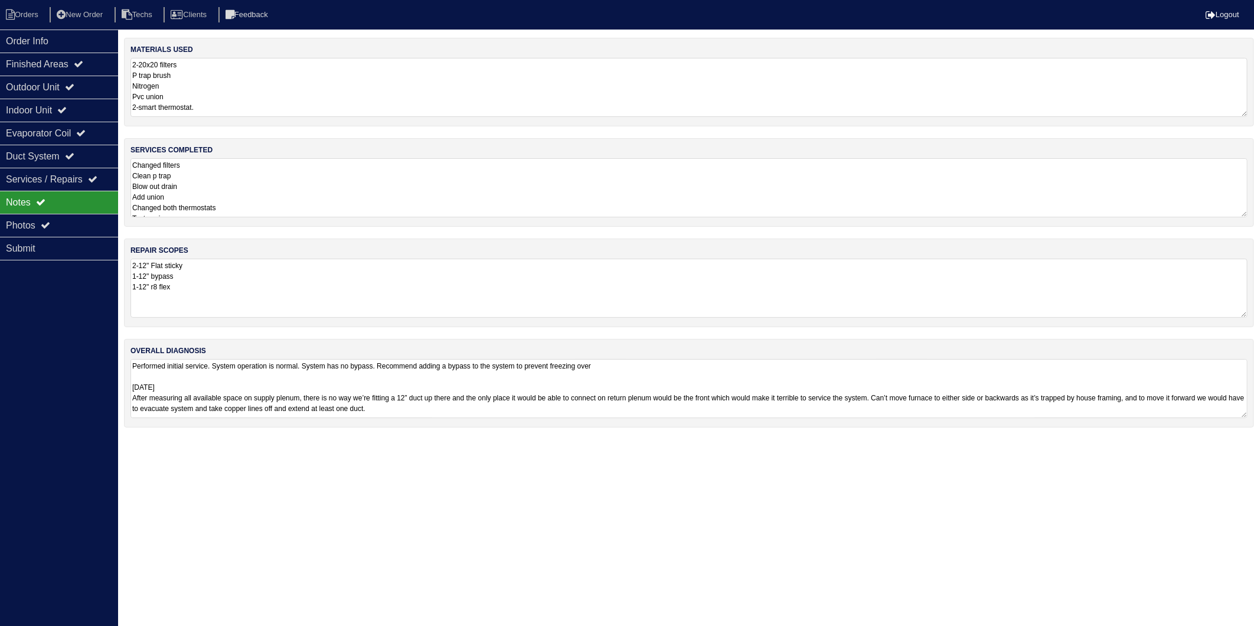
select select "15"
